Goal: Information Seeking & Learning: Learn about a topic

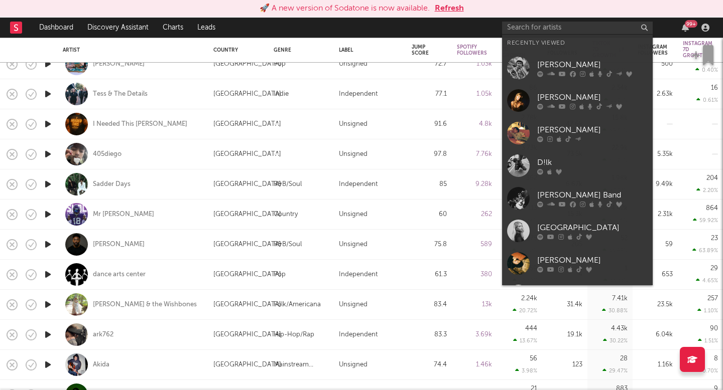
click at [579, 24] on input "text" at bounding box center [577, 28] width 151 height 13
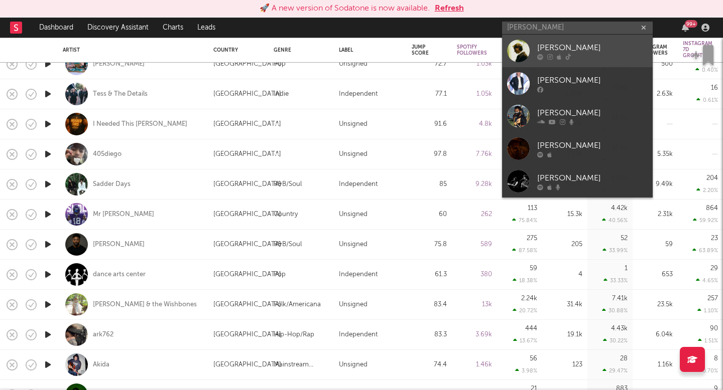
type input "[PERSON_NAME]"
click at [589, 52] on div "[PERSON_NAME]" at bounding box center [592, 48] width 110 height 12
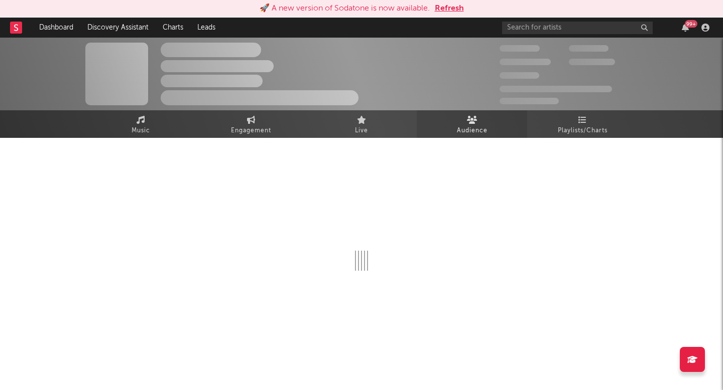
select select "1w"
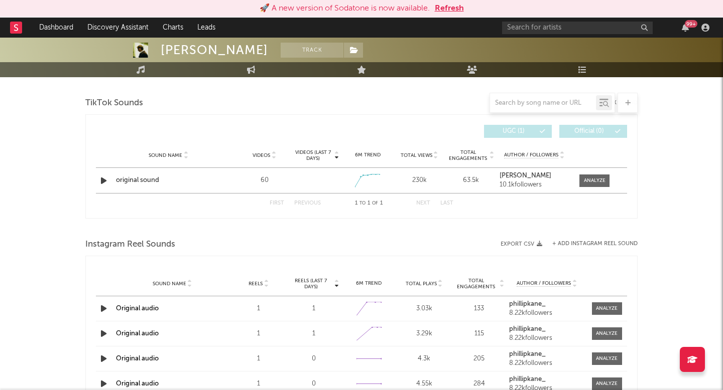
scroll to position [134, 0]
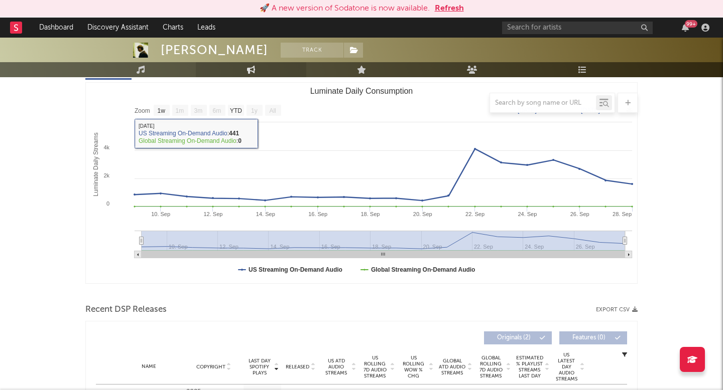
click at [241, 65] on link "Engagement" at bounding box center [251, 69] width 110 height 15
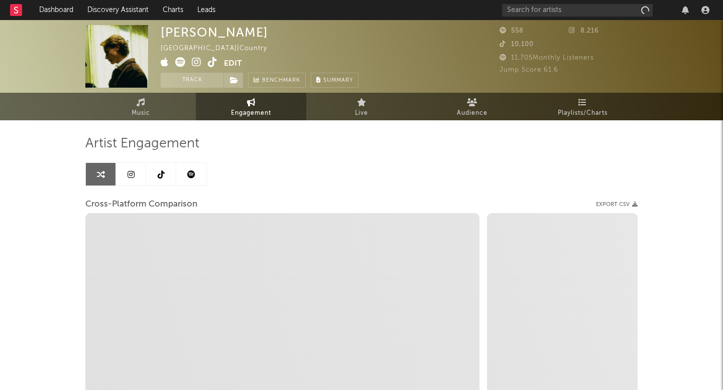
select select "1w"
select select "1m"
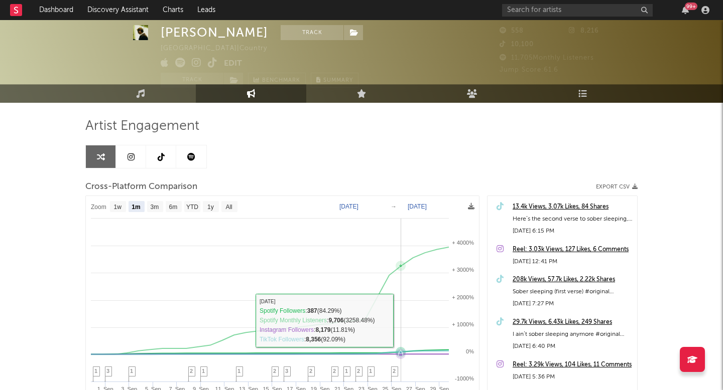
scroll to position [26, 0]
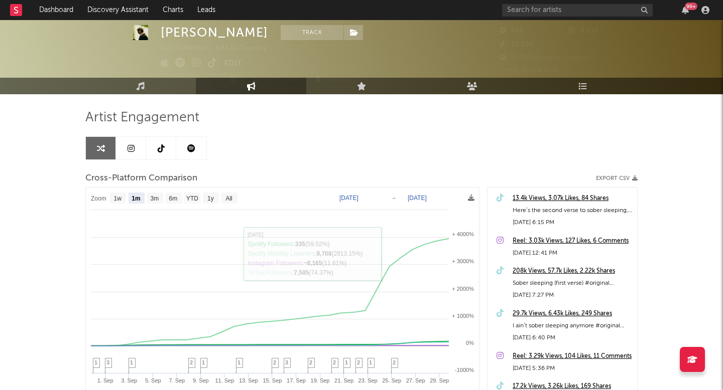
click at [183, 148] on link at bounding box center [191, 148] width 30 height 23
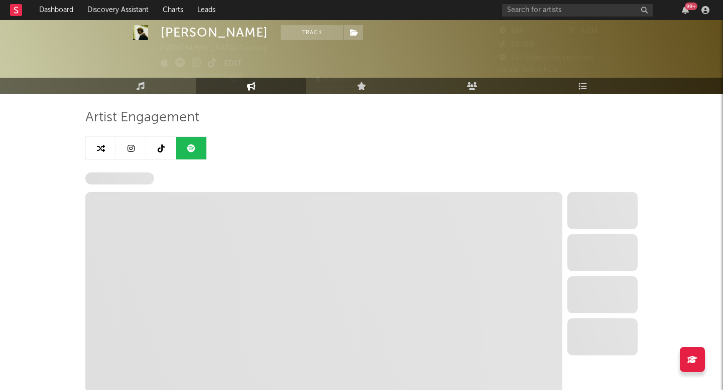
select select "6m"
select select "1w"
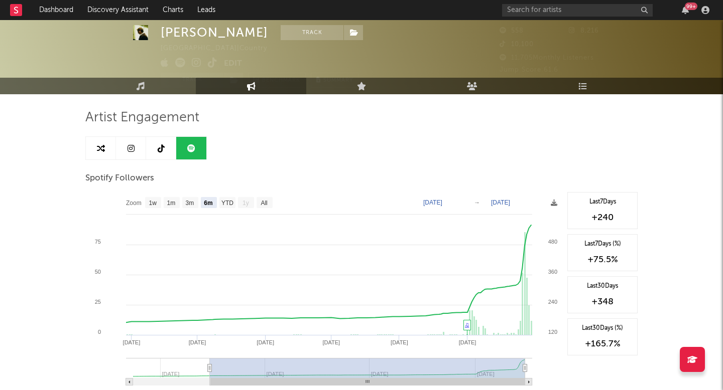
click at [129, 157] on link at bounding box center [131, 148] width 30 height 23
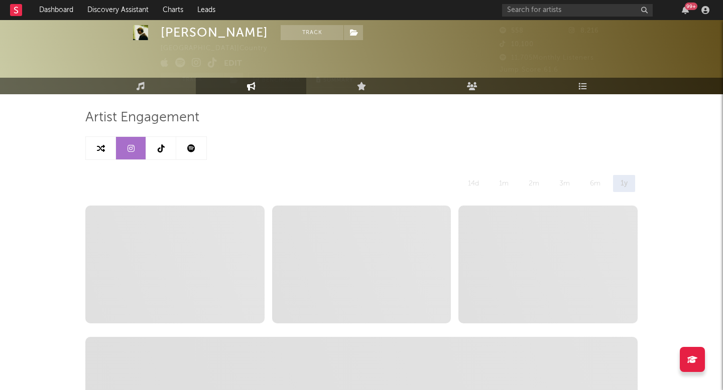
select select "6m"
click at [95, 146] on link at bounding box center [101, 148] width 30 height 23
select select "1m"
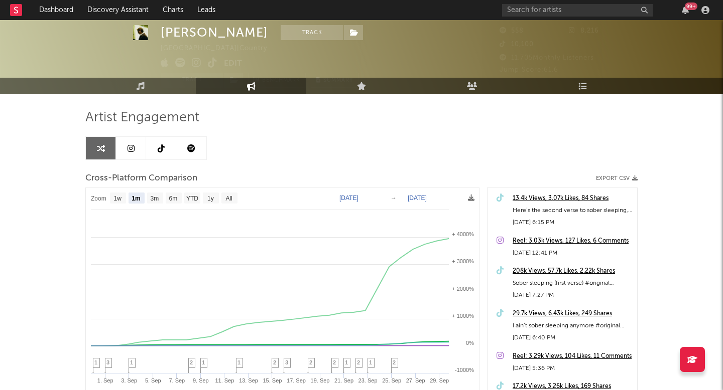
click at [143, 76] on div at bounding box center [361, 44] width 723 height 100
click at [141, 91] on link "Music" at bounding box center [140, 86] width 110 height 17
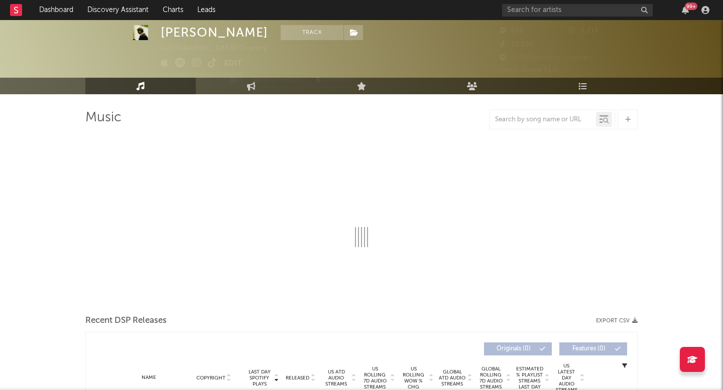
select select "1w"
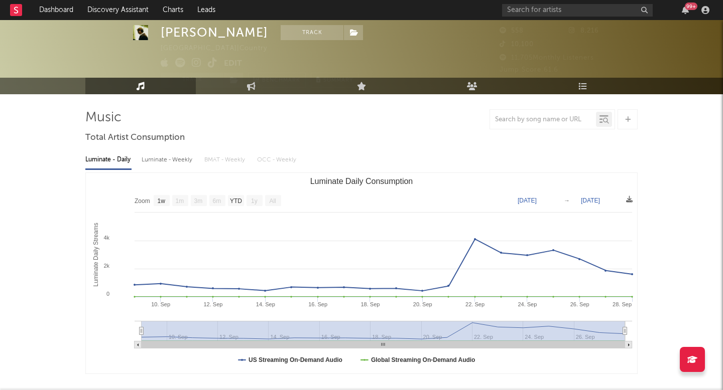
click at [146, 48] on span at bounding box center [116, 30] width 63 height 63
